Goal: Use online tool/utility: Utilize a website feature to perform a specific function

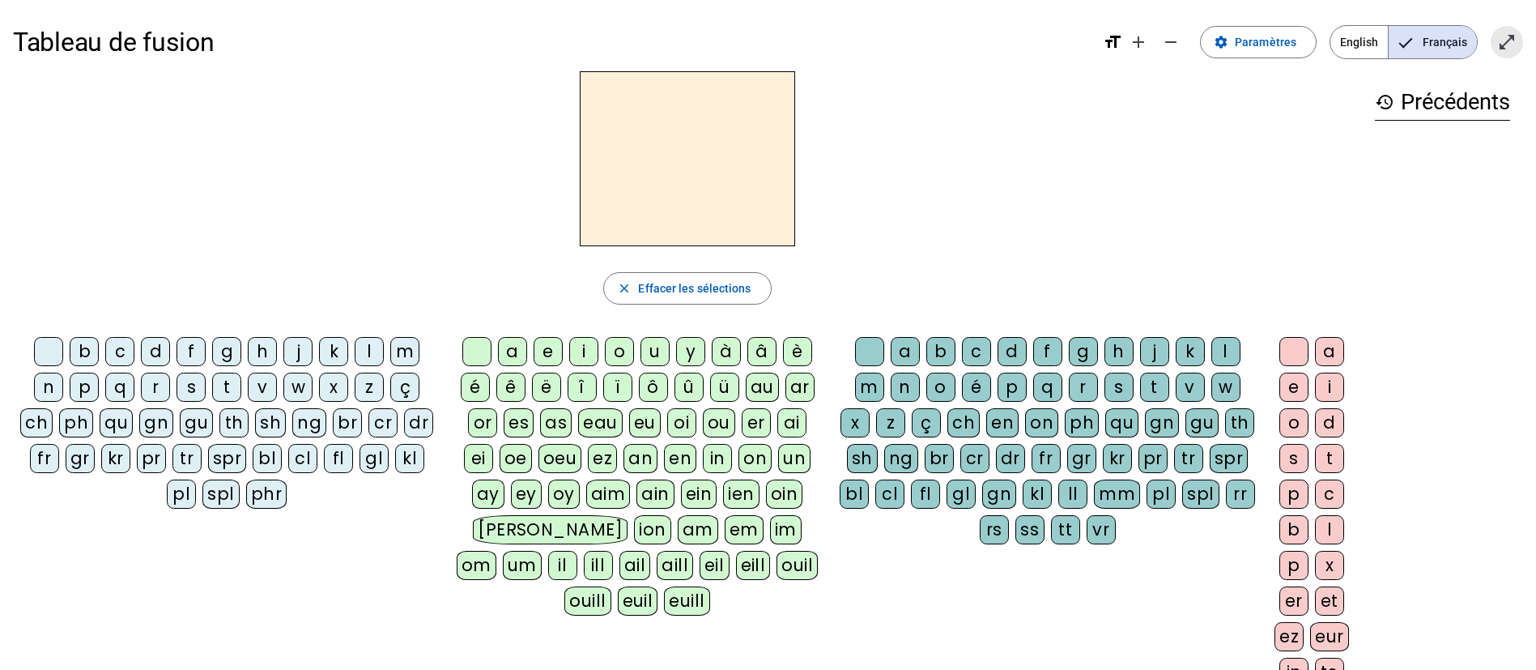
drag, startPoint x: 1499, startPoint y: 48, endPoint x: 1499, endPoint y: 194, distance: 146.5
click at [1499, 47] on mat-icon "open_in_full" at bounding box center [1506, 41] width 19 height 19
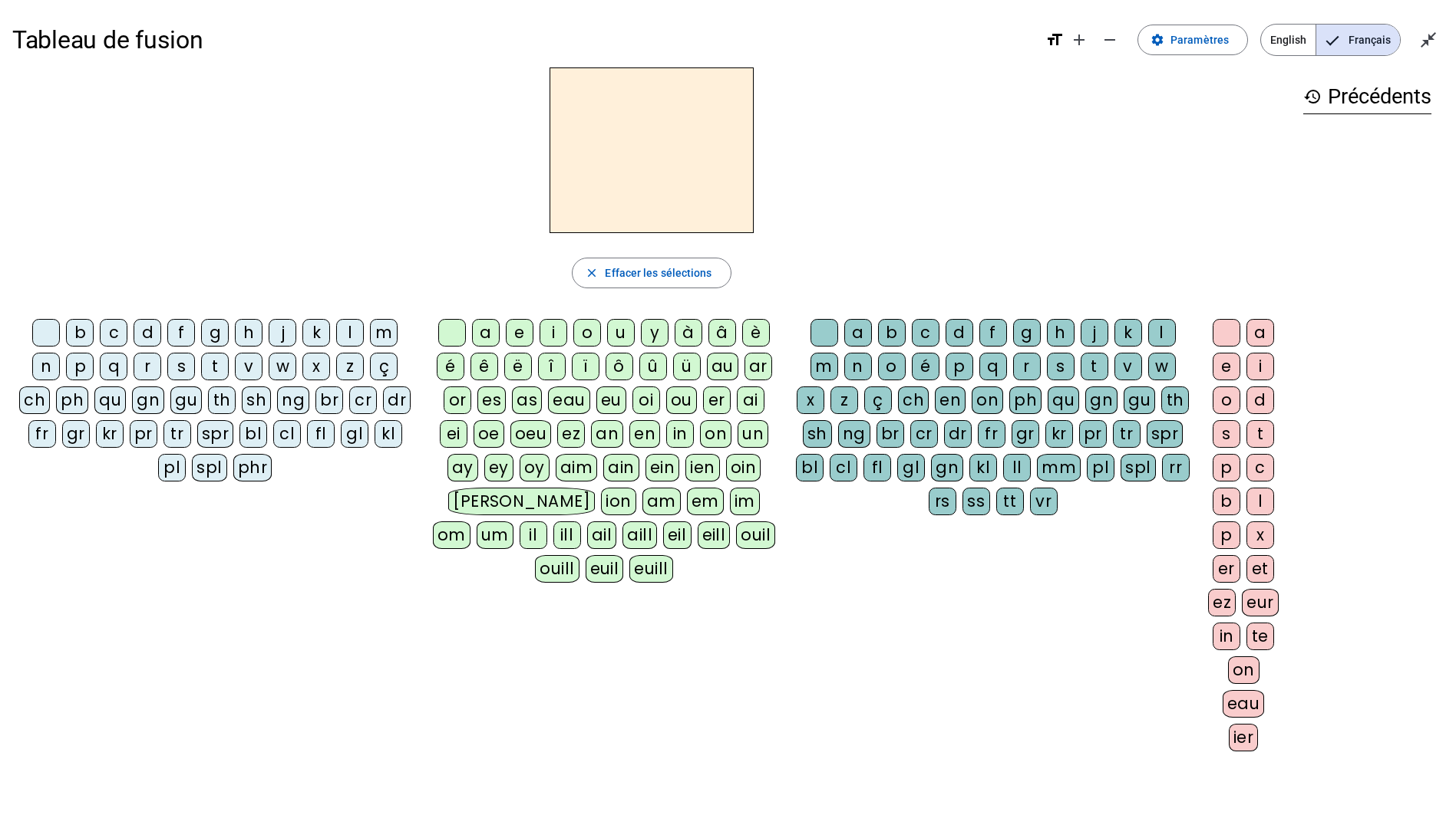
click at [188, 340] on div "f" at bounding box center [180, 333] width 27 height 27
click at [555, 336] on div "i" at bounding box center [553, 333] width 27 height 27
click at [554, 535] on div "ill" at bounding box center [567, 535] width 27 height 27
click at [1227, 374] on div "e" at bounding box center [1226, 366] width 27 height 27
click at [890, 335] on div "b" at bounding box center [891, 333] width 27 height 27
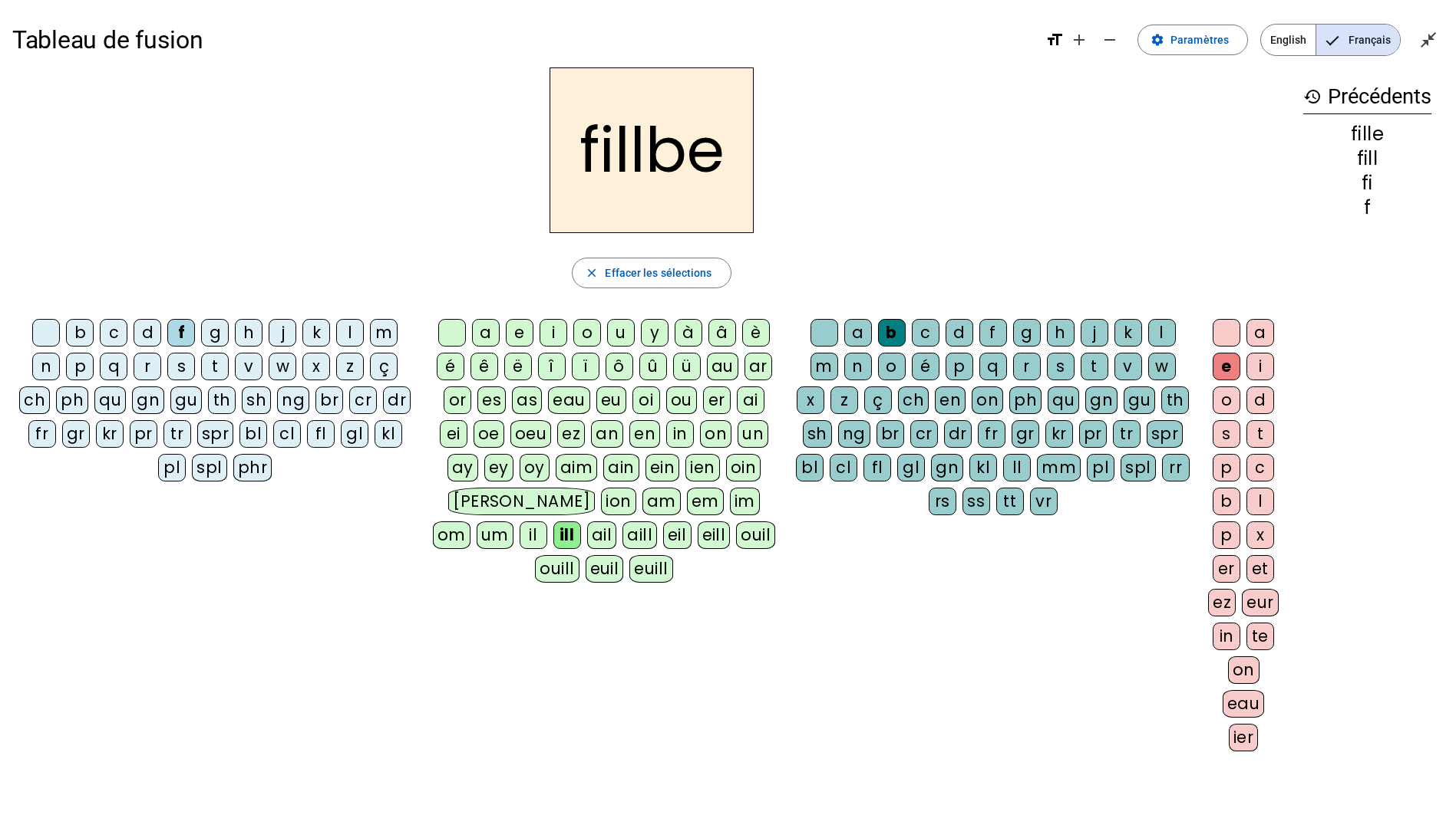
click at [59, 372] on div "n" at bounding box center [46, 366] width 27 height 27
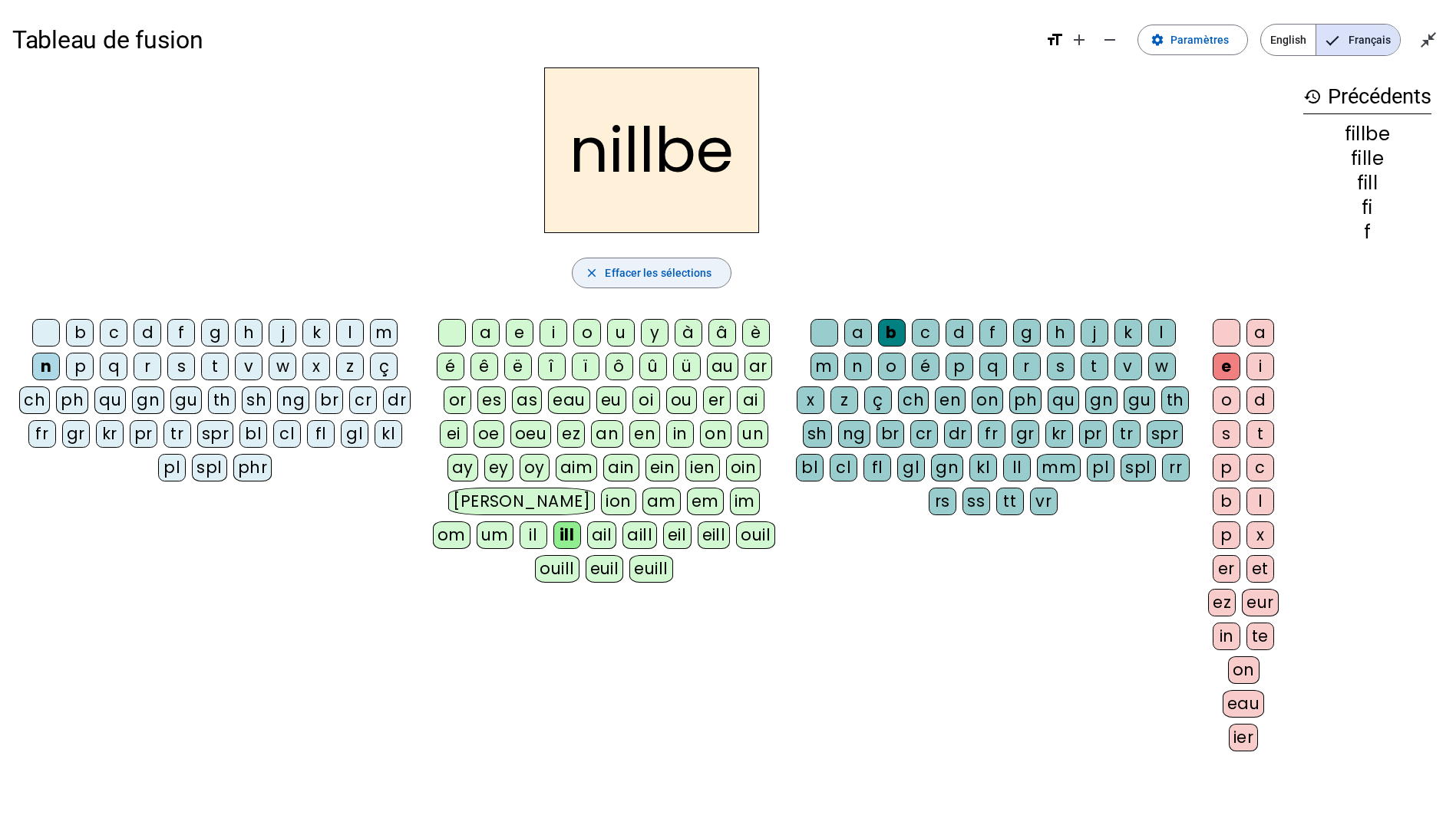
click at [639, 262] on span "button" at bounding box center [651, 273] width 157 height 37
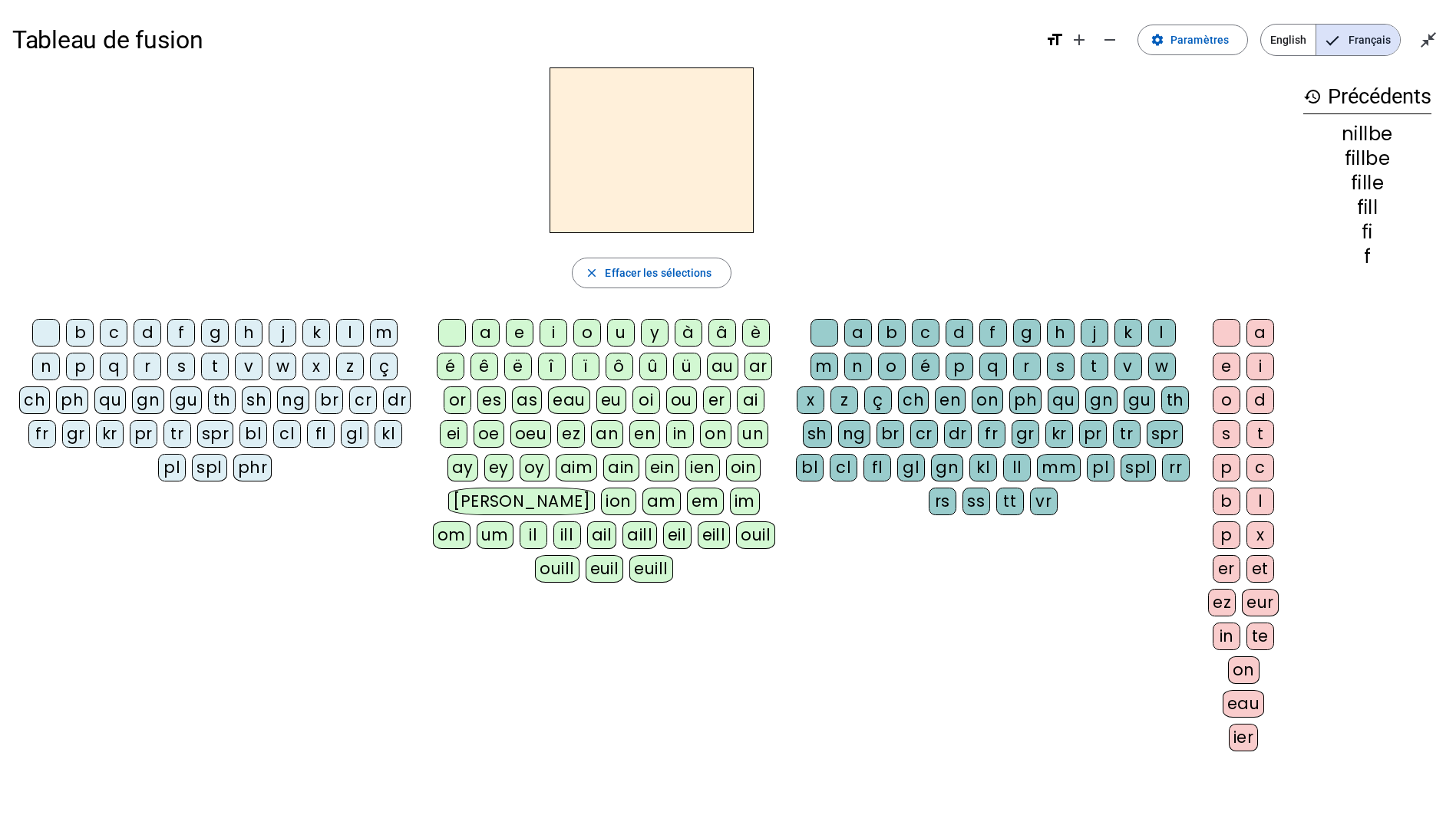
click at [173, 340] on div "f" at bounding box center [180, 333] width 27 height 27
click at [551, 341] on div "i" at bounding box center [553, 333] width 27 height 27
click at [554, 533] on div "ill" at bounding box center [567, 535] width 27 height 27
click at [1215, 367] on div "e" at bounding box center [1226, 366] width 27 height 27
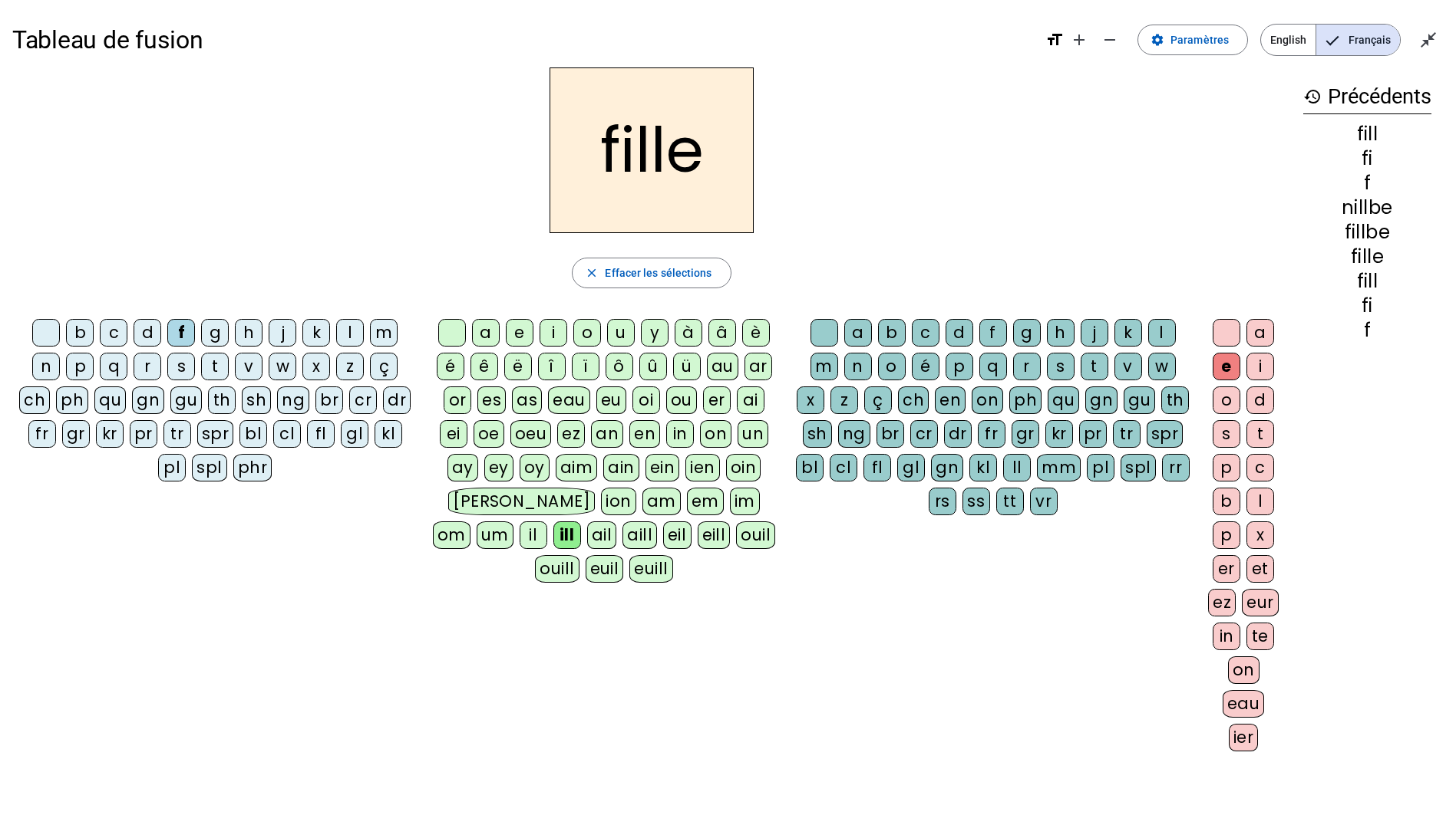
click at [22, 606] on div "b c d f g h j k l m n p q r s t v w x z ç ch ph qu gn gu th sh ng br cr dr fr g…" at bounding box center [651, 538] width 1279 height 451
click at [94, 332] on div "b" at bounding box center [80, 333] width 27 height 27
click at [159, 369] on div "r" at bounding box center [147, 366] width 27 height 27
click at [75, 335] on div "b" at bounding box center [80, 333] width 27 height 27
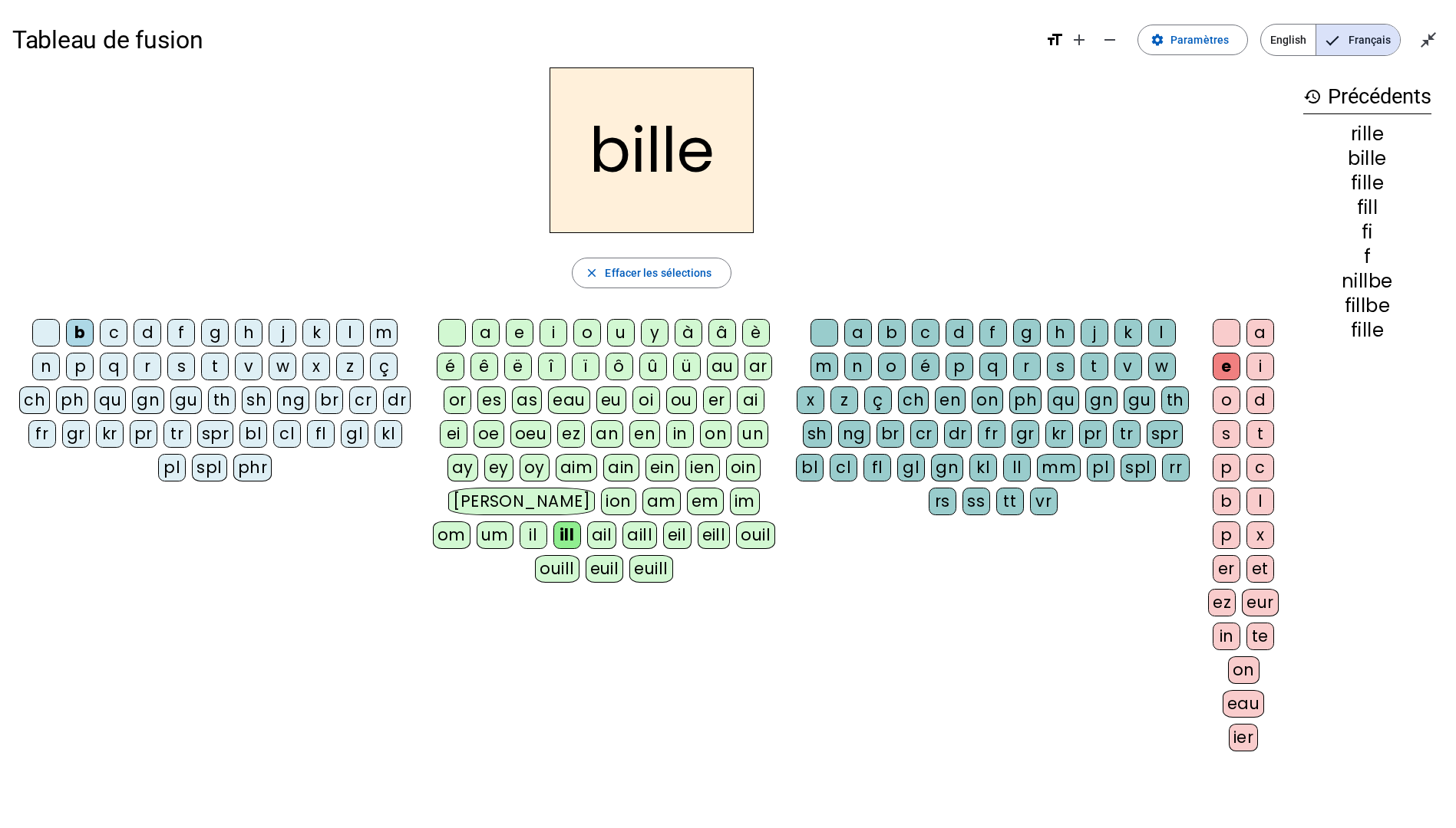
click at [327, 398] on div "br" at bounding box center [329, 400] width 27 height 27
click at [224, 338] on div "g" at bounding box center [214, 333] width 27 height 27
click at [84, 440] on div "gr" at bounding box center [76, 434] width 27 height 27
click at [1234, 634] on div "on" at bounding box center [1243, 670] width 31 height 27
